Goal: Task Accomplishment & Management: Complete application form

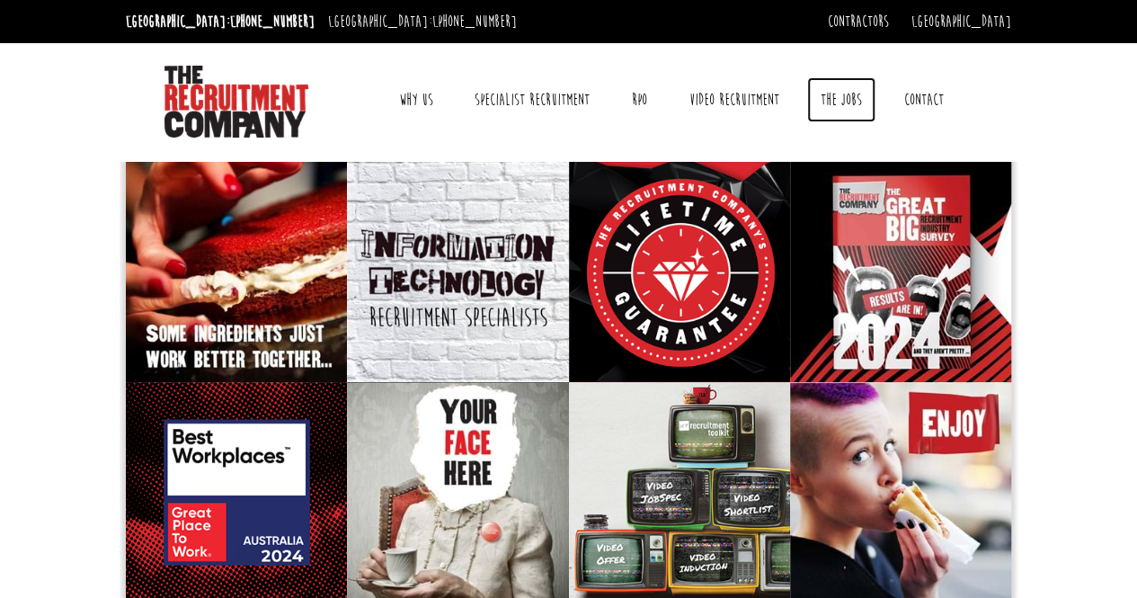
click at [834, 95] on link "The Jobs" at bounding box center [841, 99] width 68 height 45
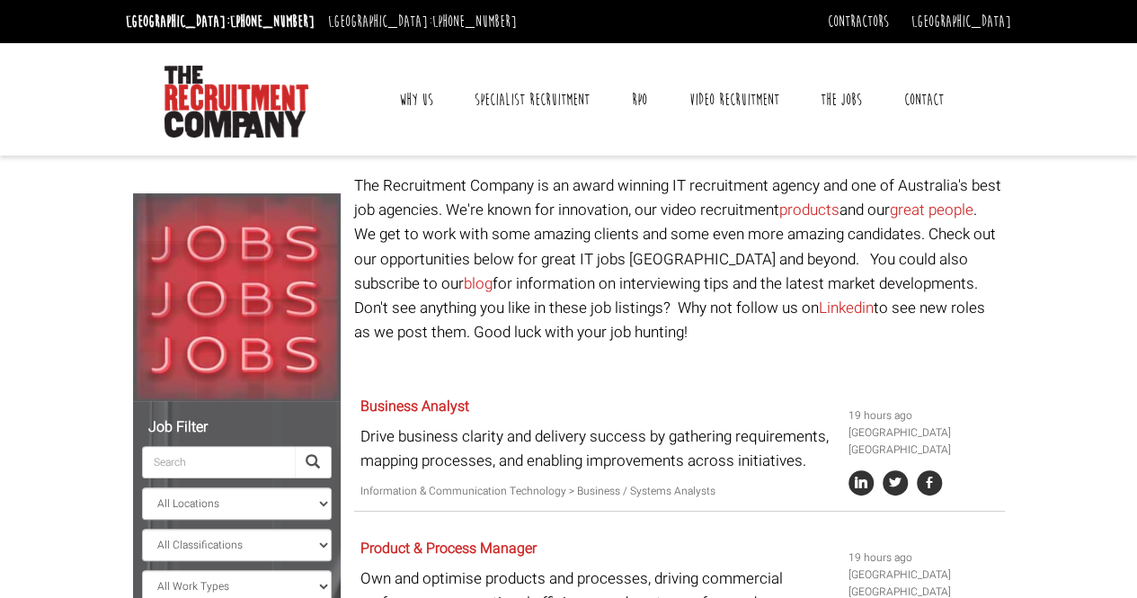
click at [907, 91] on link "Contact" at bounding box center [923, 99] width 66 height 45
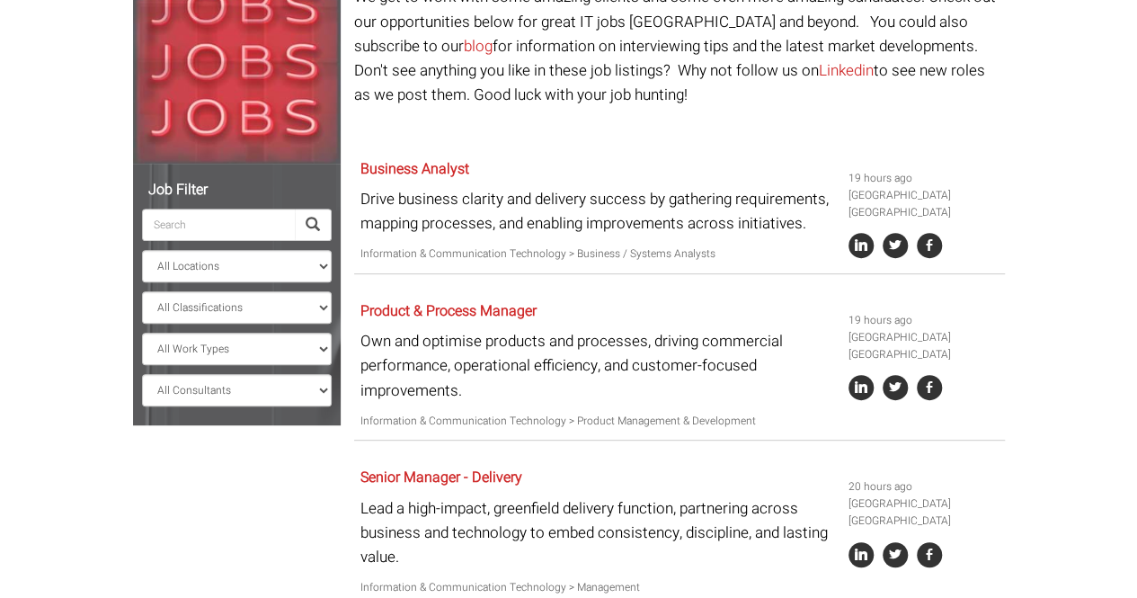
scroll to position [270, 0]
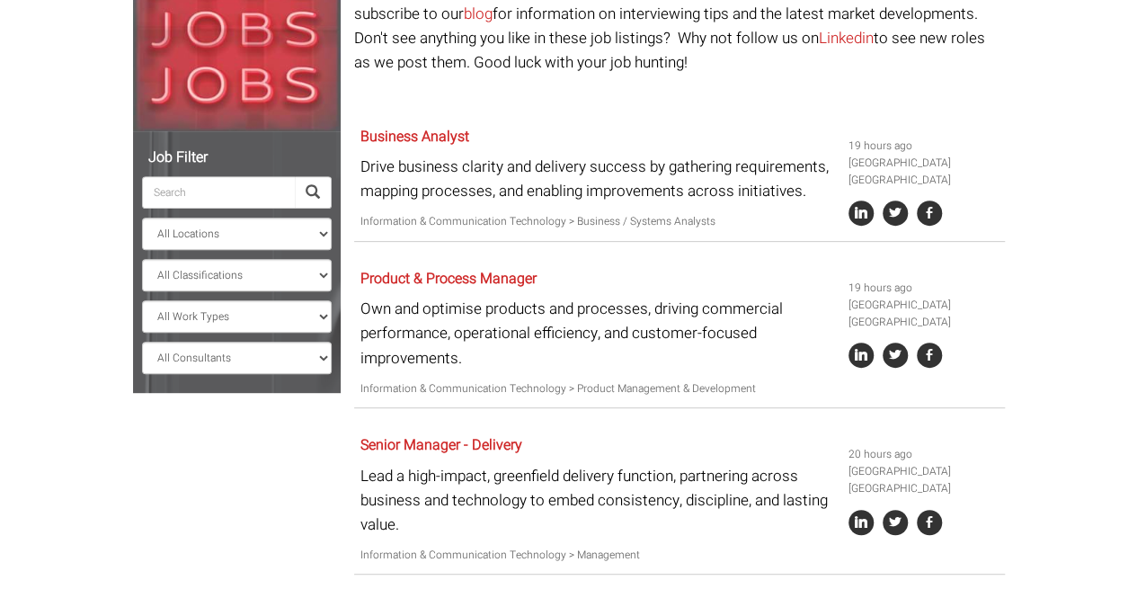
click at [169, 191] on input "search" at bounding box center [218, 192] width 153 height 32
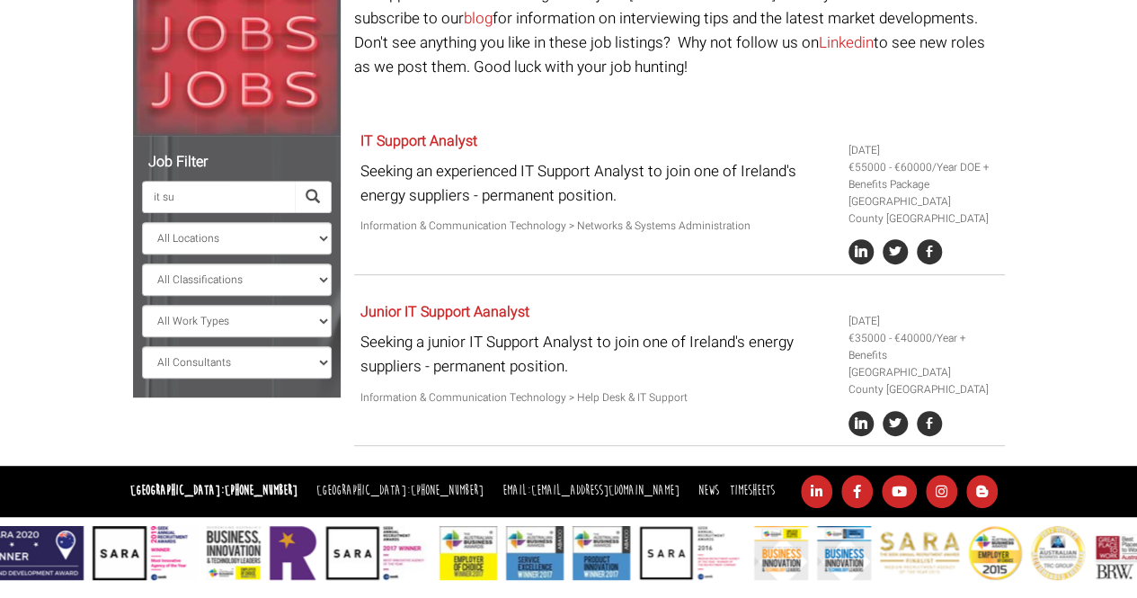
scroll to position [264, 0]
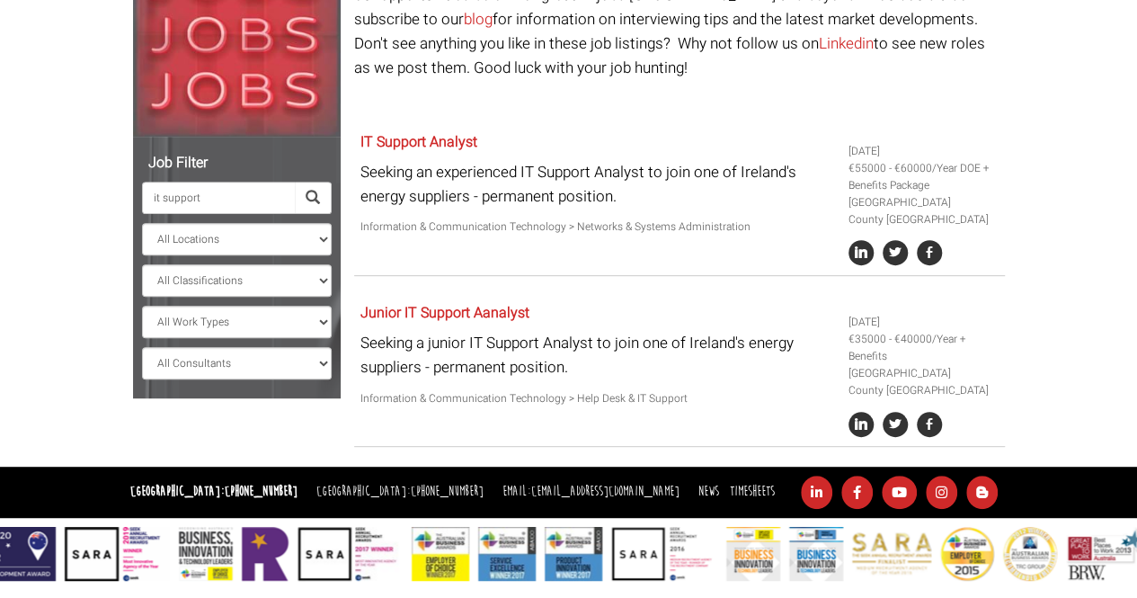
type input "it support"
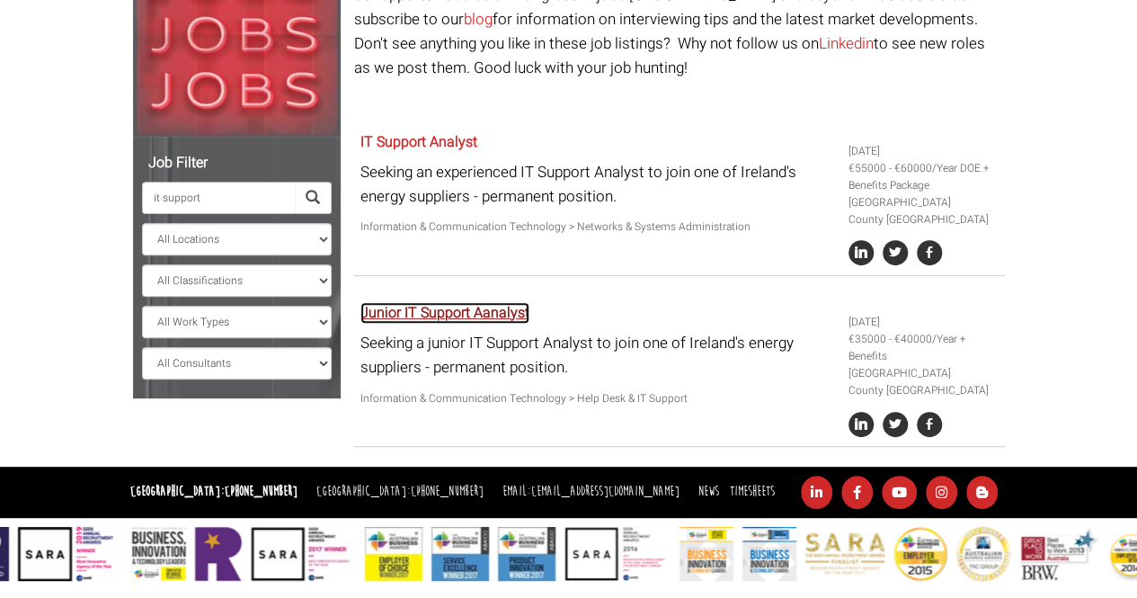
click at [517, 318] on link "Junior IT Support Aanalyst" at bounding box center [444, 313] width 169 height 22
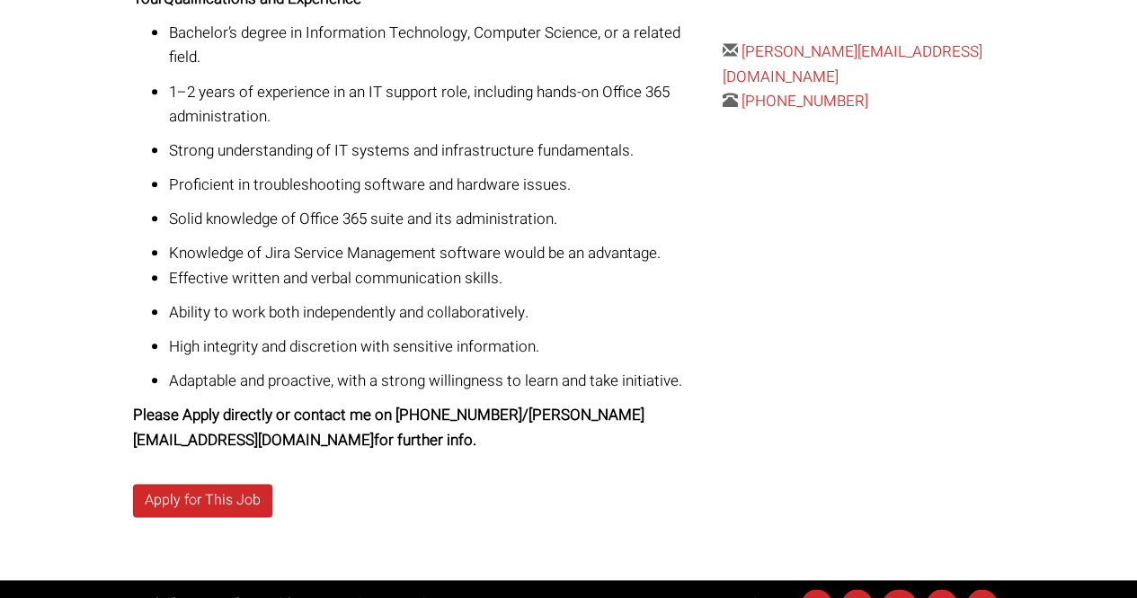
scroll to position [899, 0]
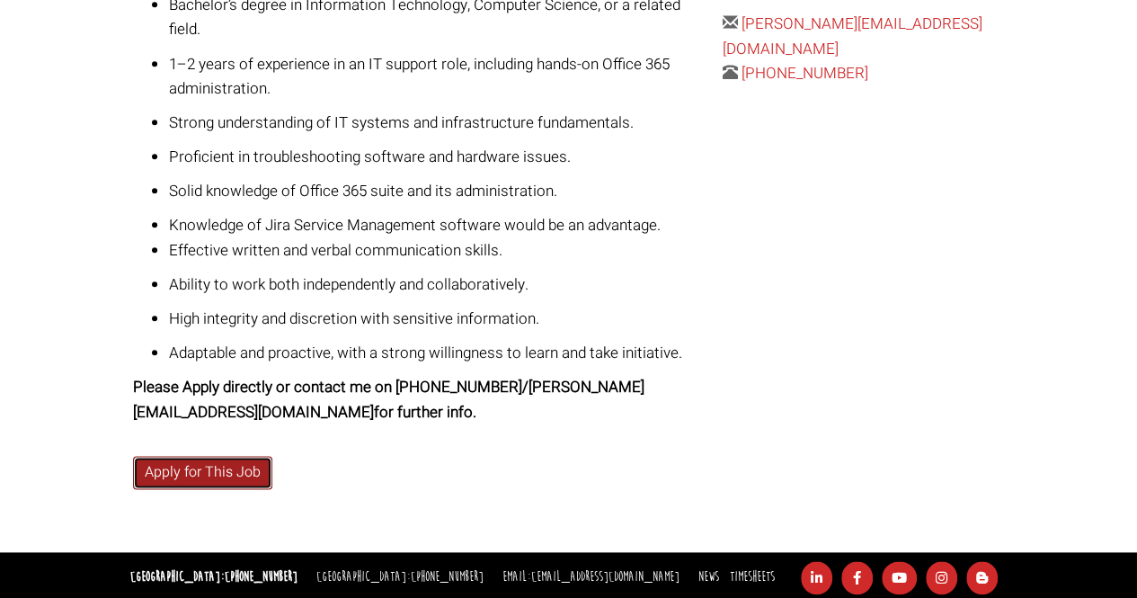
click at [213, 456] on link "Apply for This Job" at bounding box center [202, 472] width 139 height 33
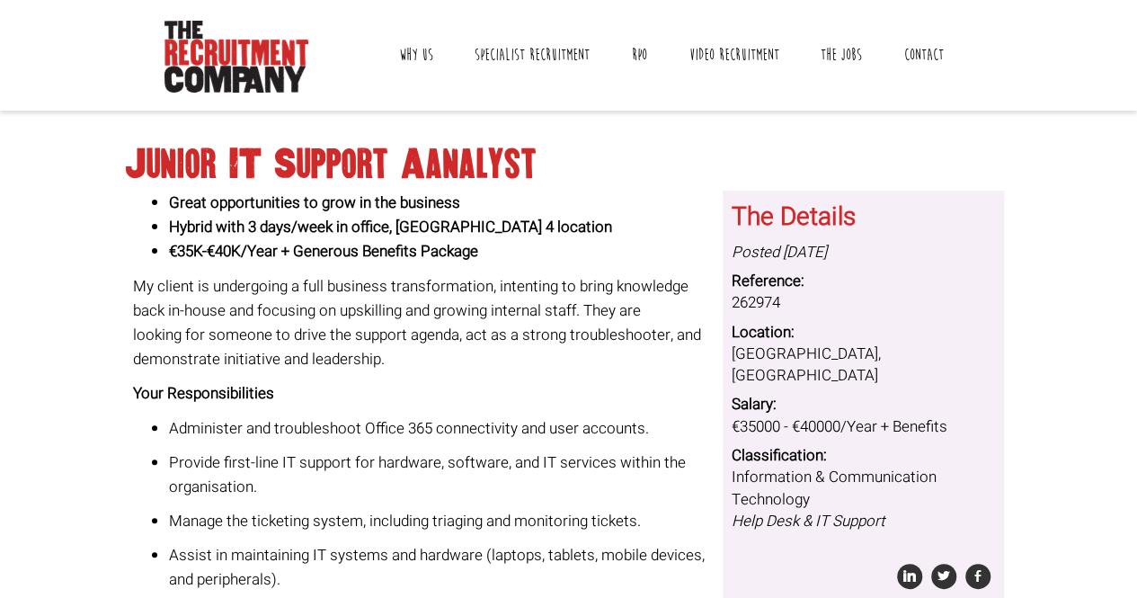
scroll to position [0, 0]
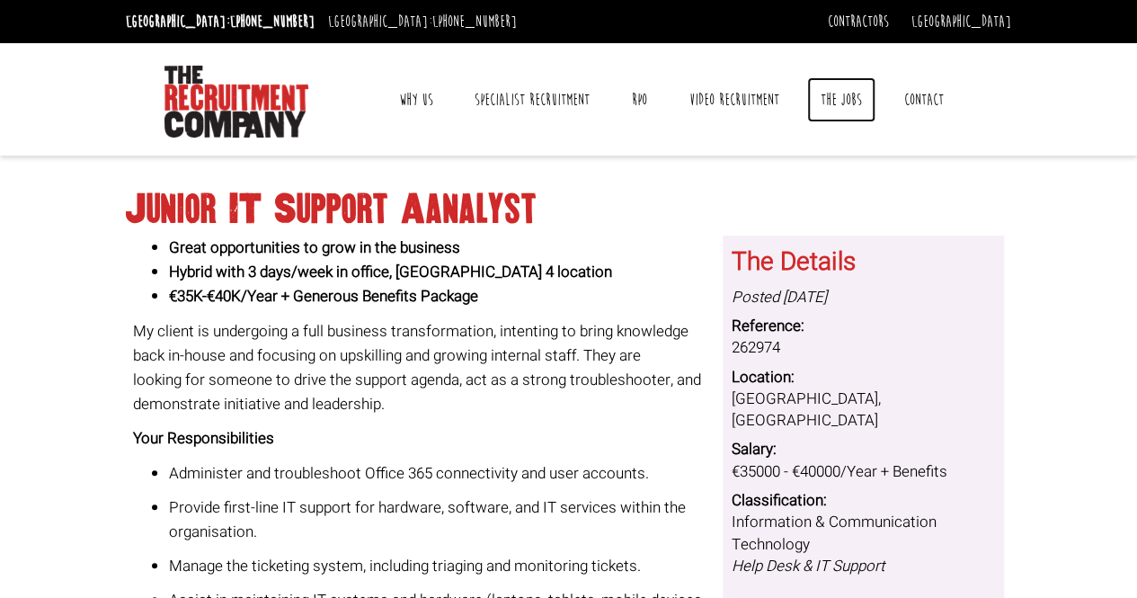
click at [846, 98] on link "The Jobs" at bounding box center [841, 99] width 68 height 45
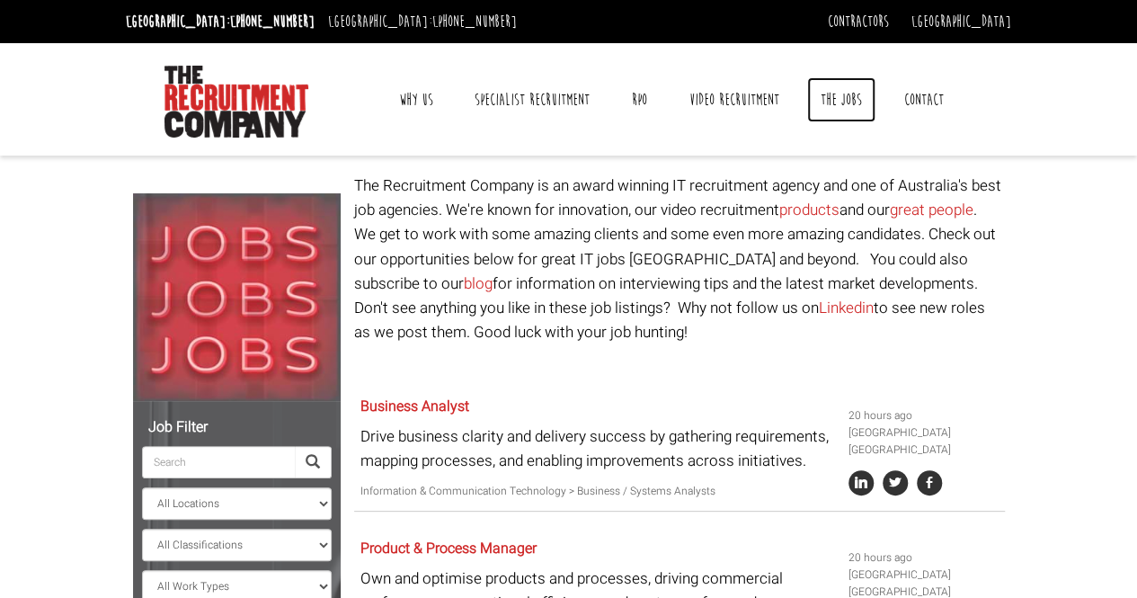
click at [843, 97] on link "The Jobs" at bounding box center [841, 99] width 68 height 45
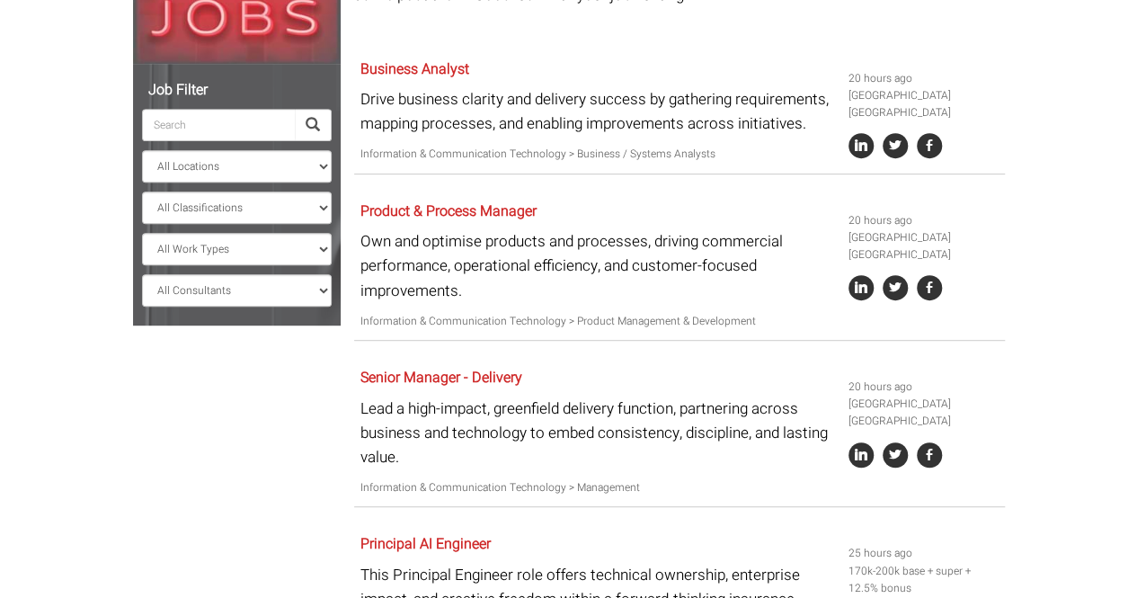
scroll to position [449, 0]
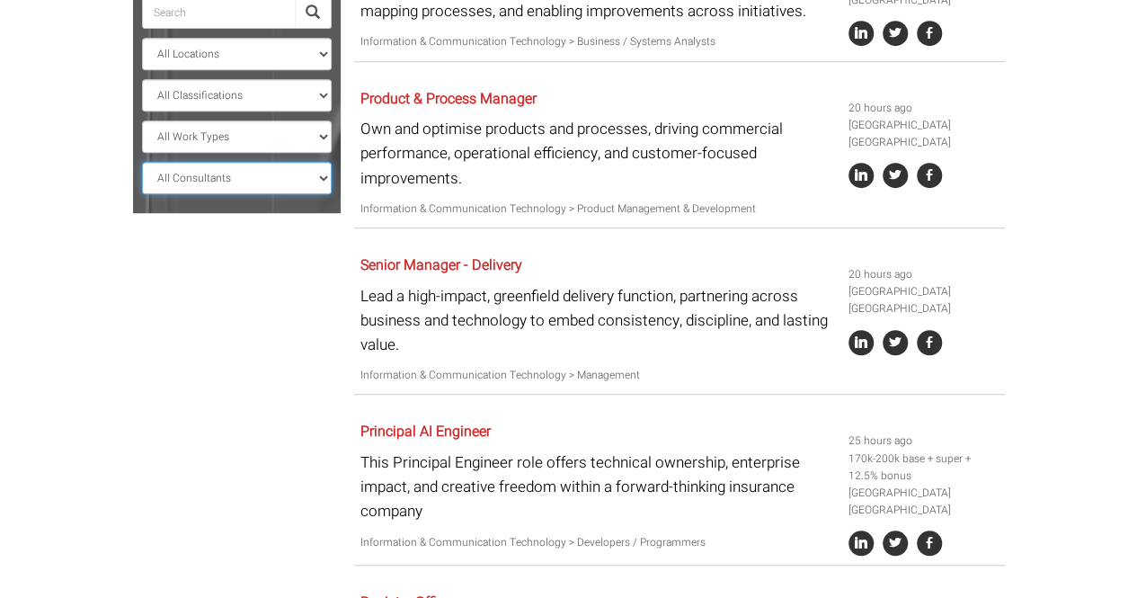
click at [190, 173] on select "All Consultants Adam - Infrastructure, Cloud & DevOps, Contract Amanda - Infras…" at bounding box center [237, 178] width 190 height 32
click at [244, 146] on select "All Work Types Full Time Part Time Casual Contract / Temp" at bounding box center [237, 136] width 190 height 32
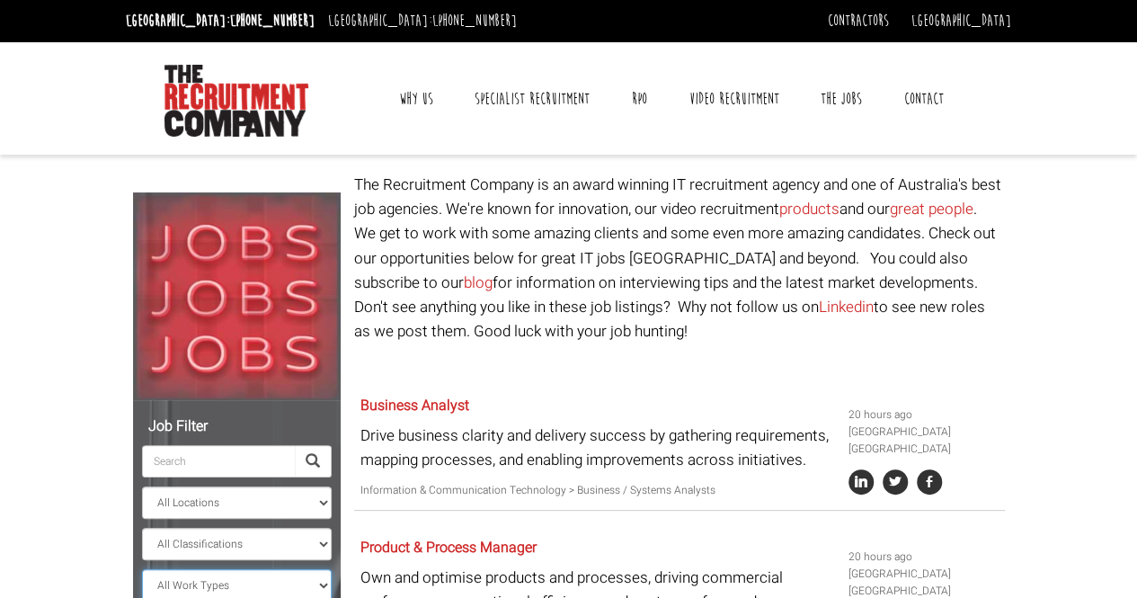
scroll to position [0, 0]
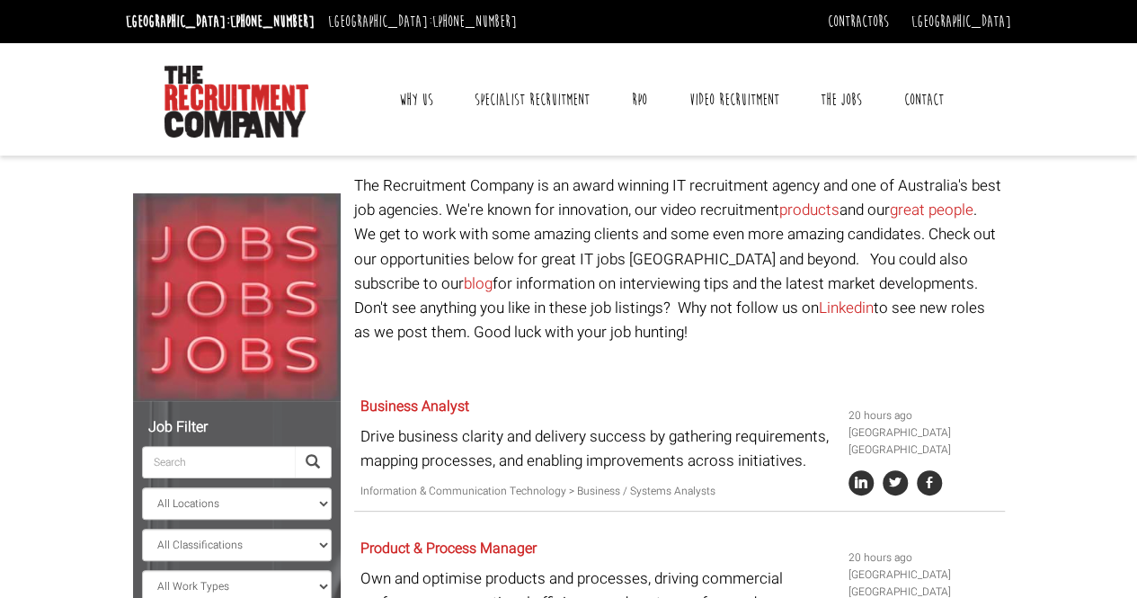
click at [919, 98] on link "Contact" at bounding box center [923, 99] width 66 height 45
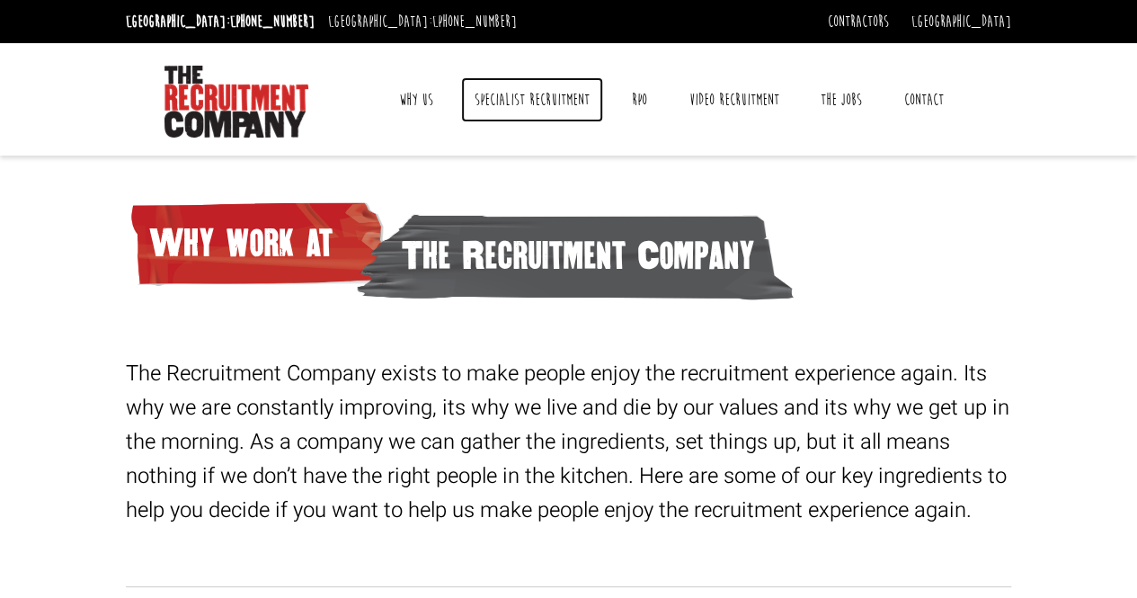
click at [516, 97] on link "Specialist Recruitment" at bounding box center [532, 99] width 142 height 45
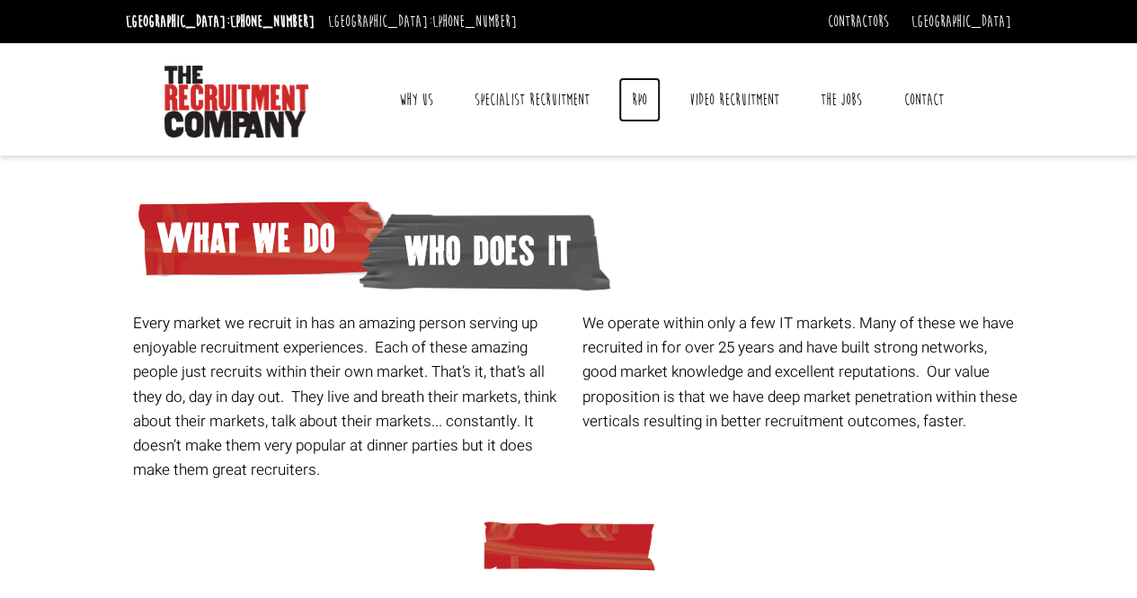
click at [649, 96] on link "RPO" at bounding box center [639, 99] width 42 height 45
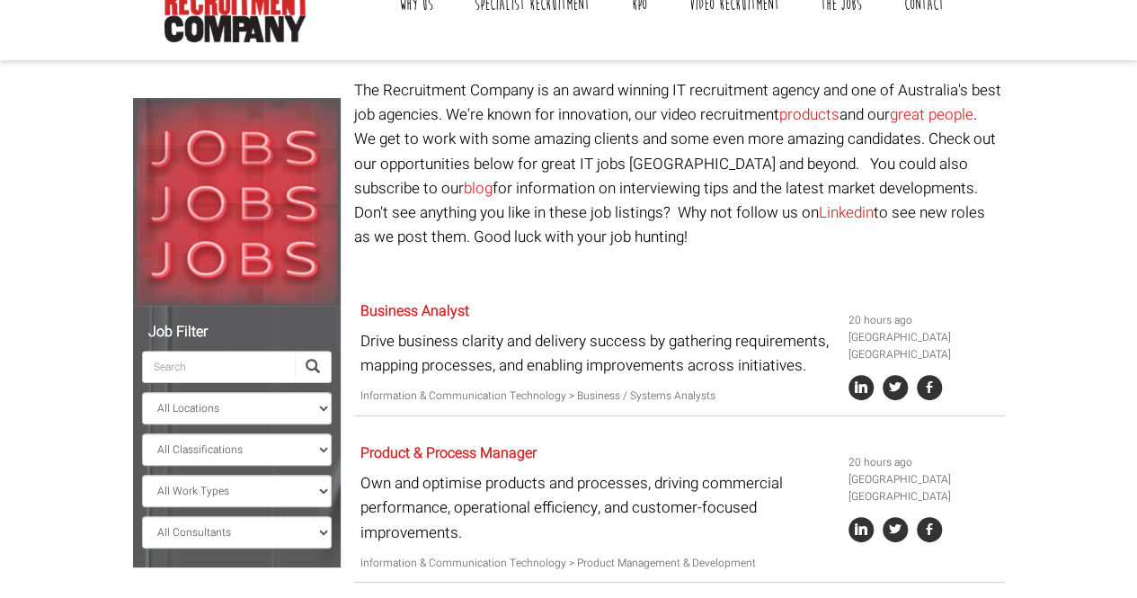
scroll to position [90, 0]
